Goal: Transaction & Acquisition: Download file/media

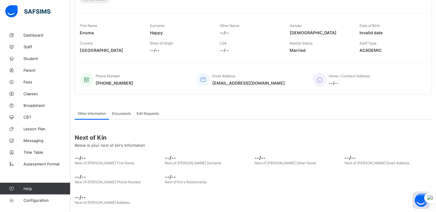
scroll to position [91, 0]
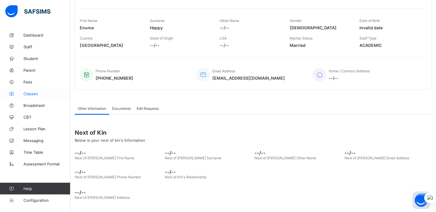
click at [30, 93] on span "Classes" at bounding box center [46, 93] width 47 height 5
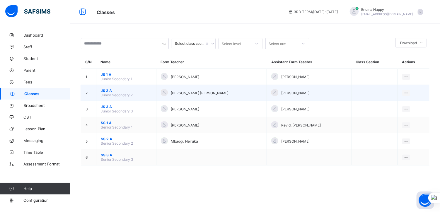
click at [104, 91] on span "JS 2 A" at bounding box center [126, 91] width 51 height 4
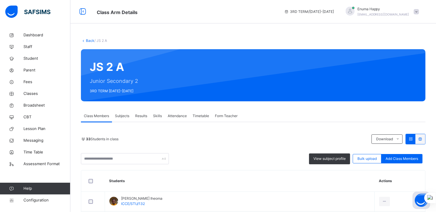
scroll to position [59, 0]
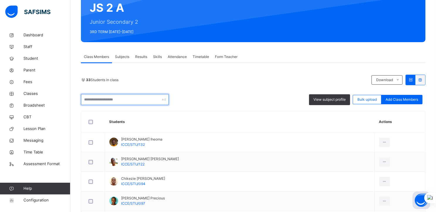
click at [104, 99] on input "text" at bounding box center [125, 99] width 88 height 11
paste input "**********"
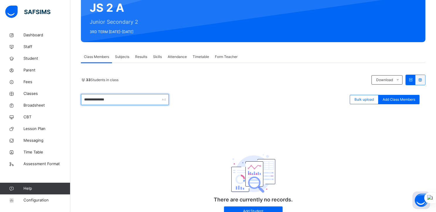
scroll to position [31, 0]
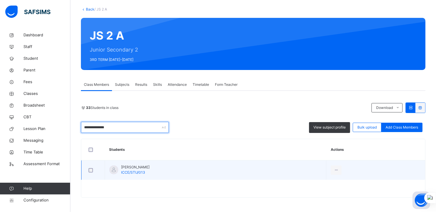
type input "**********"
click at [135, 169] on span "John Victoria Osinachi" at bounding box center [135, 167] width 28 height 5
click at [131, 166] on span "John Victoria Osinachi" at bounding box center [135, 167] width 28 height 5
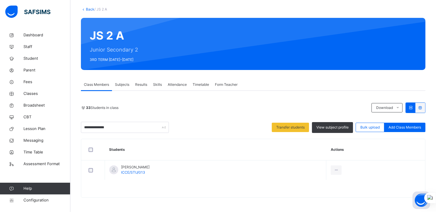
click at [145, 85] on span "Results" at bounding box center [141, 84] width 12 height 5
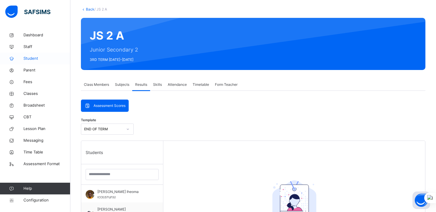
click at [30, 59] on span "Student" at bounding box center [46, 59] width 47 height 6
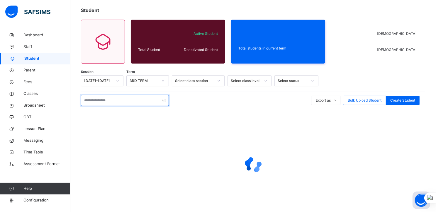
click at [124, 97] on input "text" at bounding box center [125, 100] width 88 height 11
paste input "**********"
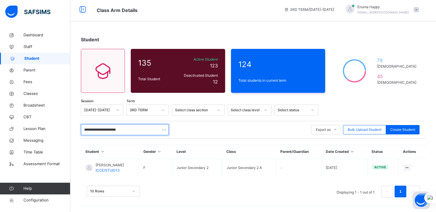
scroll to position [2, 0]
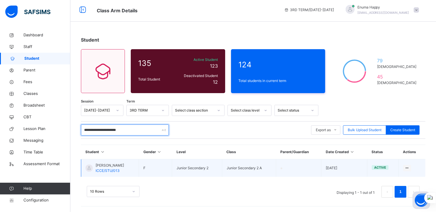
type input "**********"
click at [108, 165] on span "John Victoria Osinachi" at bounding box center [110, 165] width 28 height 5
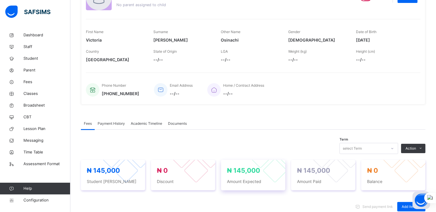
scroll to position [73, 0]
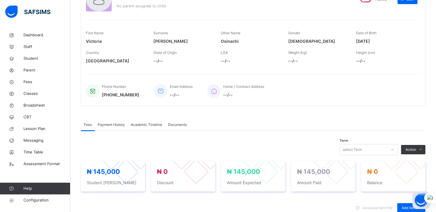
click at [148, 123] on span "Academic Timeline" at bounding box center [146, 124] width 31 height 5
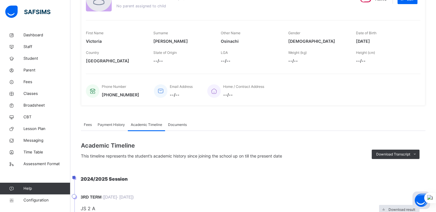
scroll to position [131, 0]
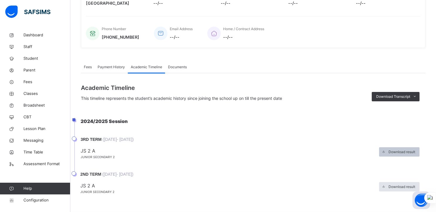
click at [402, 150] on span "Download result" at bounding box center [401, 151] width 27 height 5
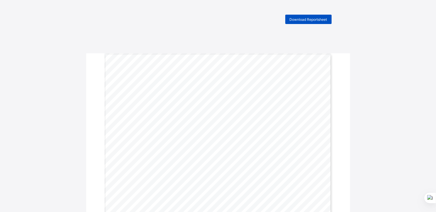
click at [304, 18] on span "Download Reportsheet" at bounding box center [309, 19] width 38 height 4
